Goal: Task Accomplishment & Management: Complete application form

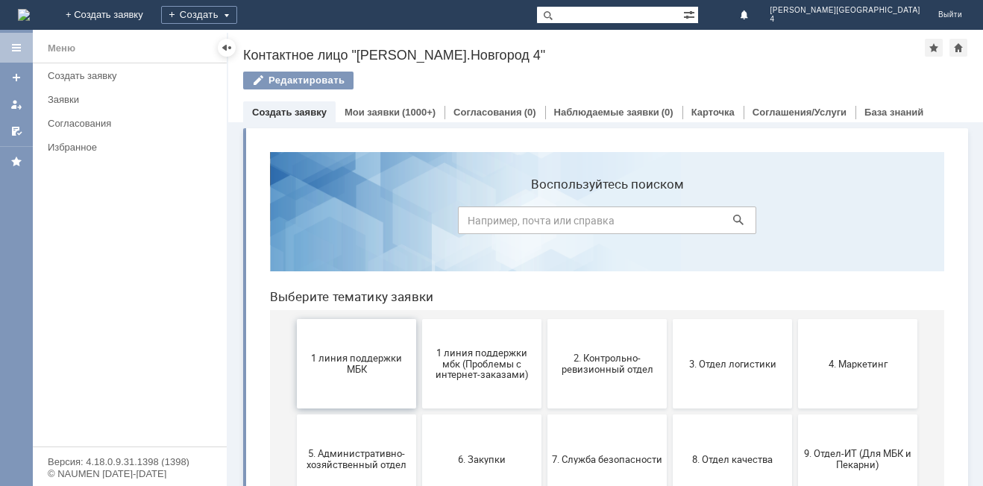
click at [363, 361] on span "1 линия поддержки МБК" at bounding box center [356, 364] width 110 height 22
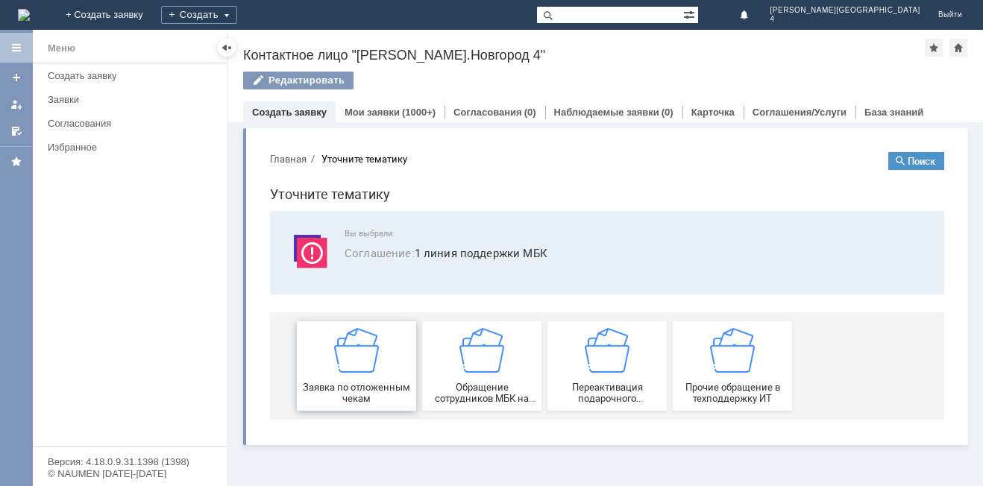
click at [388, 371] on div "Заявка по отложенным чекам" at bounding box center [356, 366] width 110 height 76
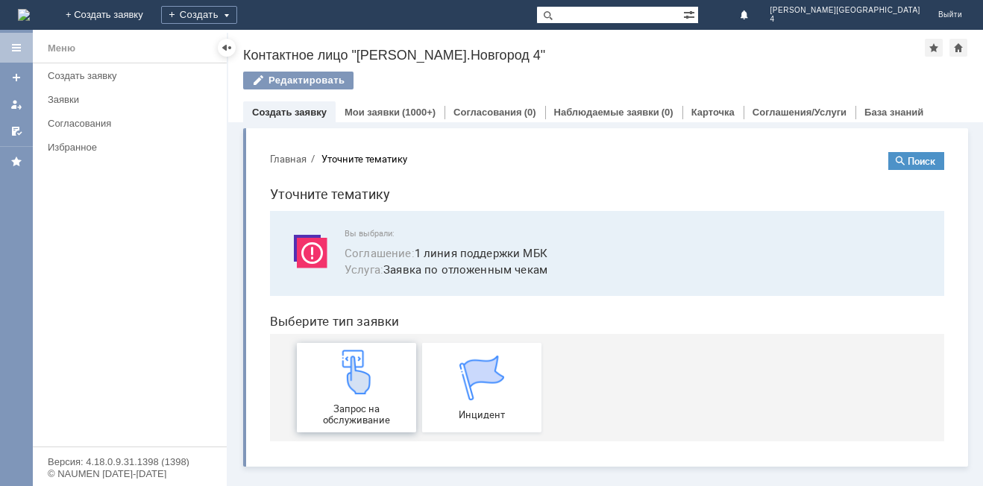
click at [382, 388] on div "Запрос на обслуживание" at bounding box center [356, 388] width 110 height 76
click at [347, 407] on span "Запрос на обслуживание" at bounding box center [356, 414] width 110 height 22
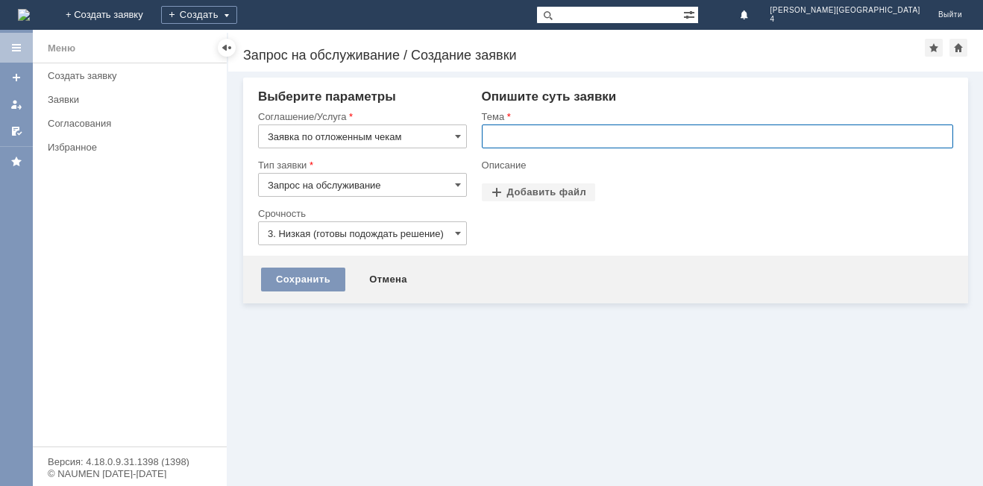
click at [516, 141] on input "text" at bounding box center [717, 137] width 471 height 24
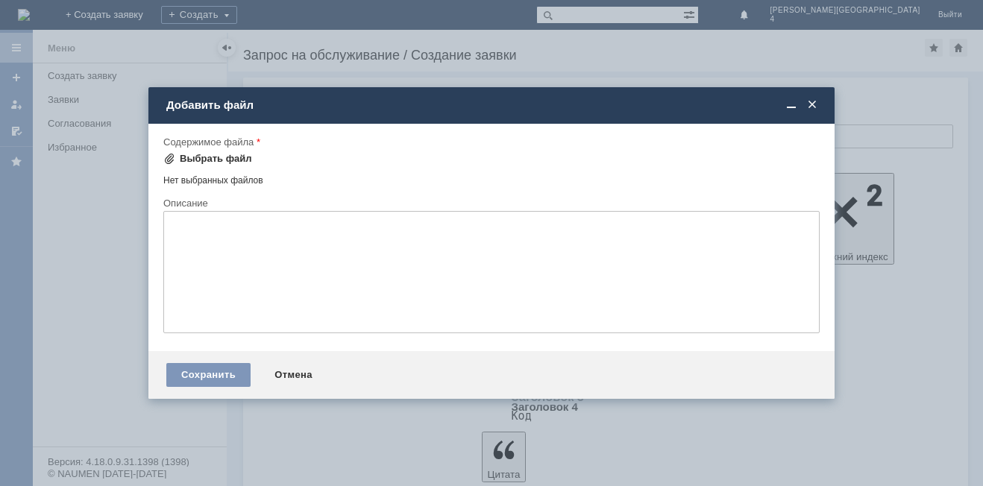
click at [240, 151] on div "Выбрать файл" at bounding box center [207, 159] width 89 height 18
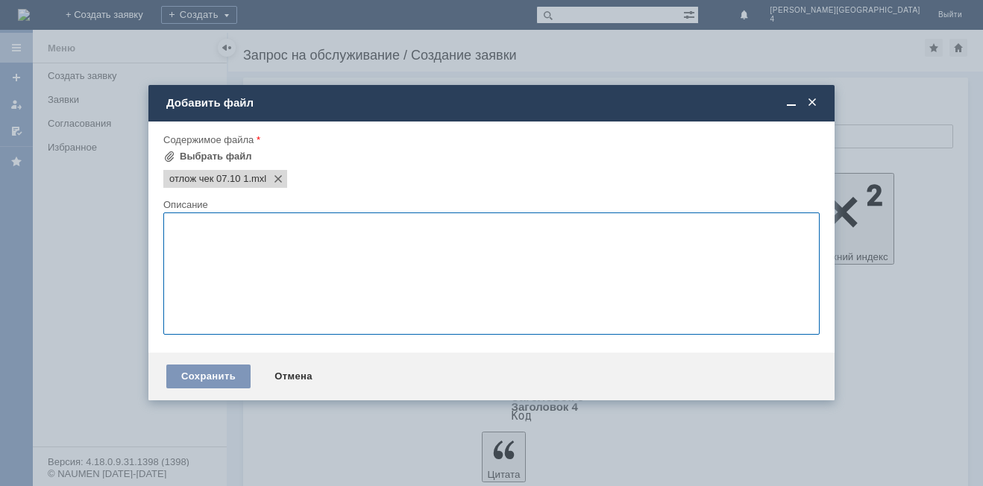
click at [267, 256] on textarea at bounding box center [491, 273] width 656 height 122
type textarea "прошу отложить чек"
click at [231, 385] on div "Сохранить" at bounding box center [208, 377] width 84 height 24
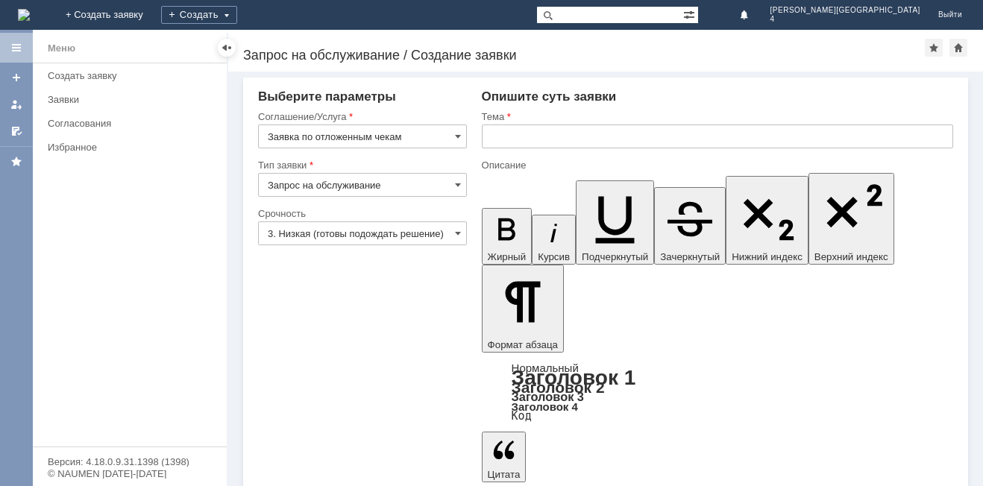
click at [561, 124] on div "Тема" at bounding box center [717, 117] width 471 height 14
click at [573, 138] on input "text" at bounding box center [717, 137] width 471 height 24
type input "отложенный чек"
click at [587, 146] on input "text" at bounding box center [717, 137] width 471 height 24
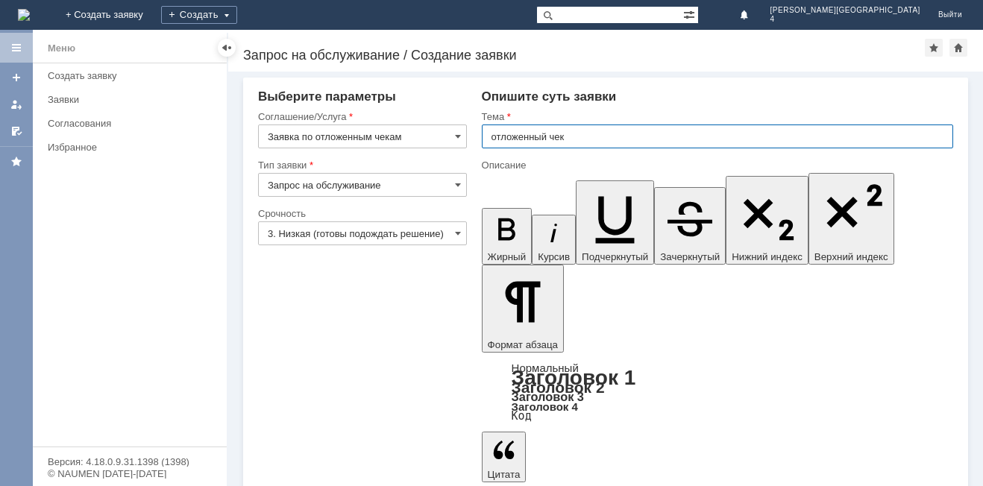
type input "отложенный чек"
